Goal: Use online tool/utility: Utilize a website feature to perform a specific function

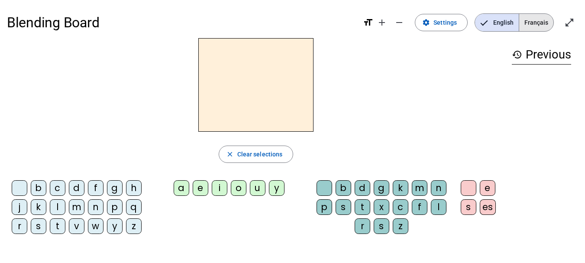
click at [527, 27] on span "Français" at bounding box center [536, 22] width 34 height 17
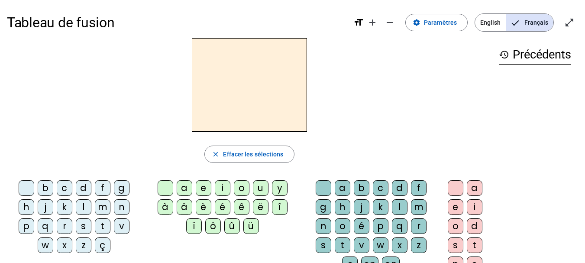
click at [169, 205] on div "à" at bounding box center [166, 207] width 16 height 16
click at [78, 210] on div "l" at bounding box center [84, 207] width 16 height 16
click at [85, 189] on div "d" at bounding box center [84, 188] width 16 height 16
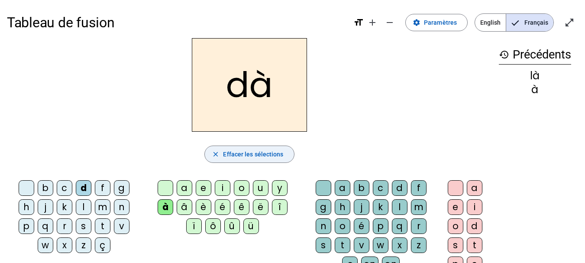
click at [273, 151] on span "Effacer les sélections" at bounding box center [253, 154] width 60 height 10
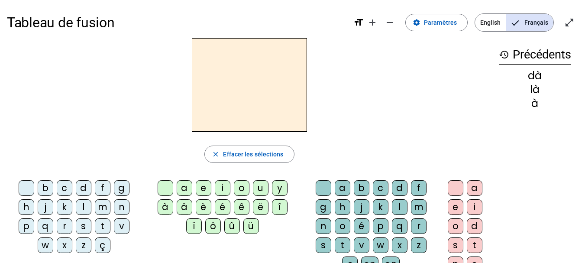
click at [85, 192] on div "d" at bounding box center [84, 188] width 16 height 16
click at [399, 206] on div "l" at bounding box center [400, 207] width 16 height 16
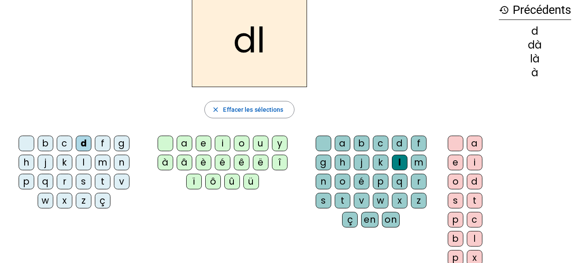
scroll to position [43, 0]
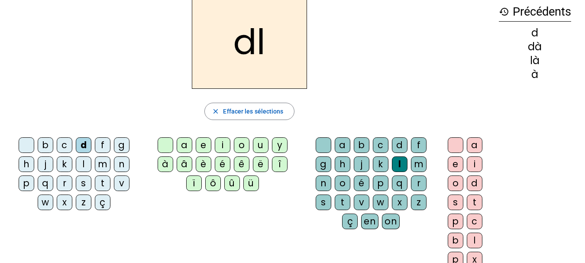
click at [205, 146] on div "e" at bounding box center [204, 145] width 16 height 16
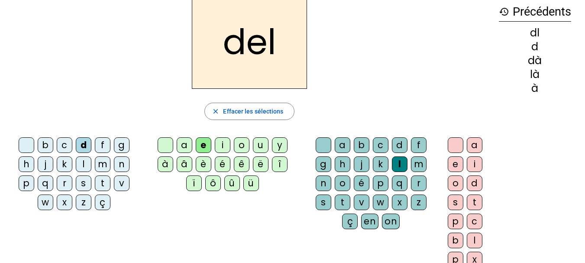
click at [471, 150] on div "a" at bounding box center [475, 145] width 16 height 16
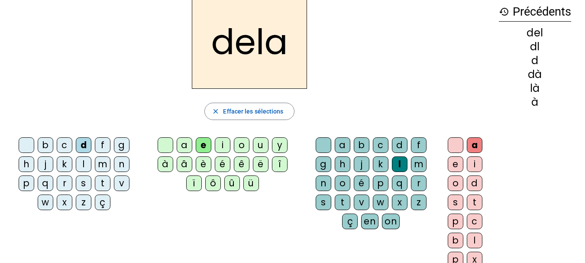
click at [223, 166] on div "é" at bounding box center [223, 164] width 16 height 16
click at [363, 164] on div "j" at bounding box center [362, 164] width 16 height 16
